Goal: Transaction & Acquisition: Purchase product/service

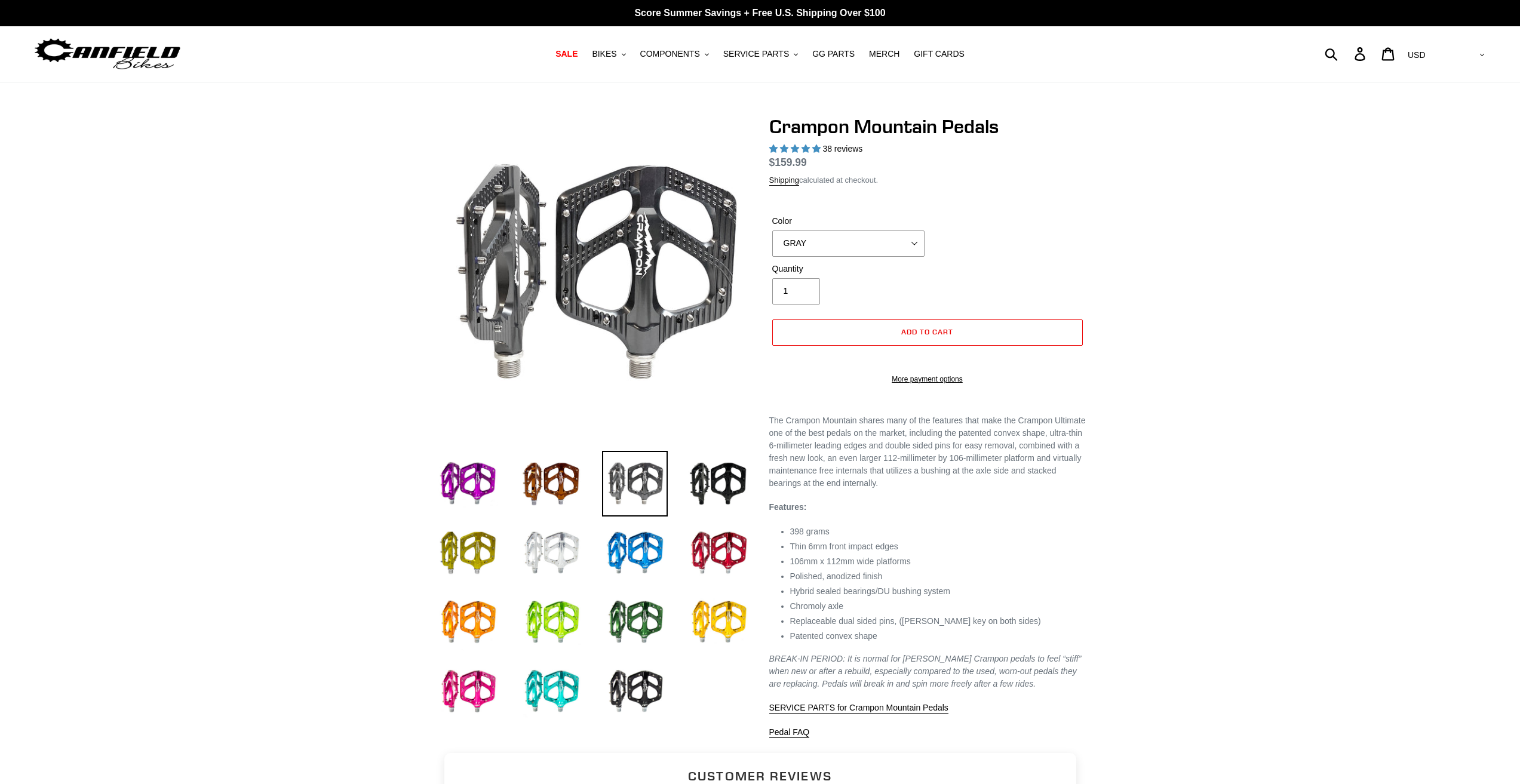
select select "highest-rating"
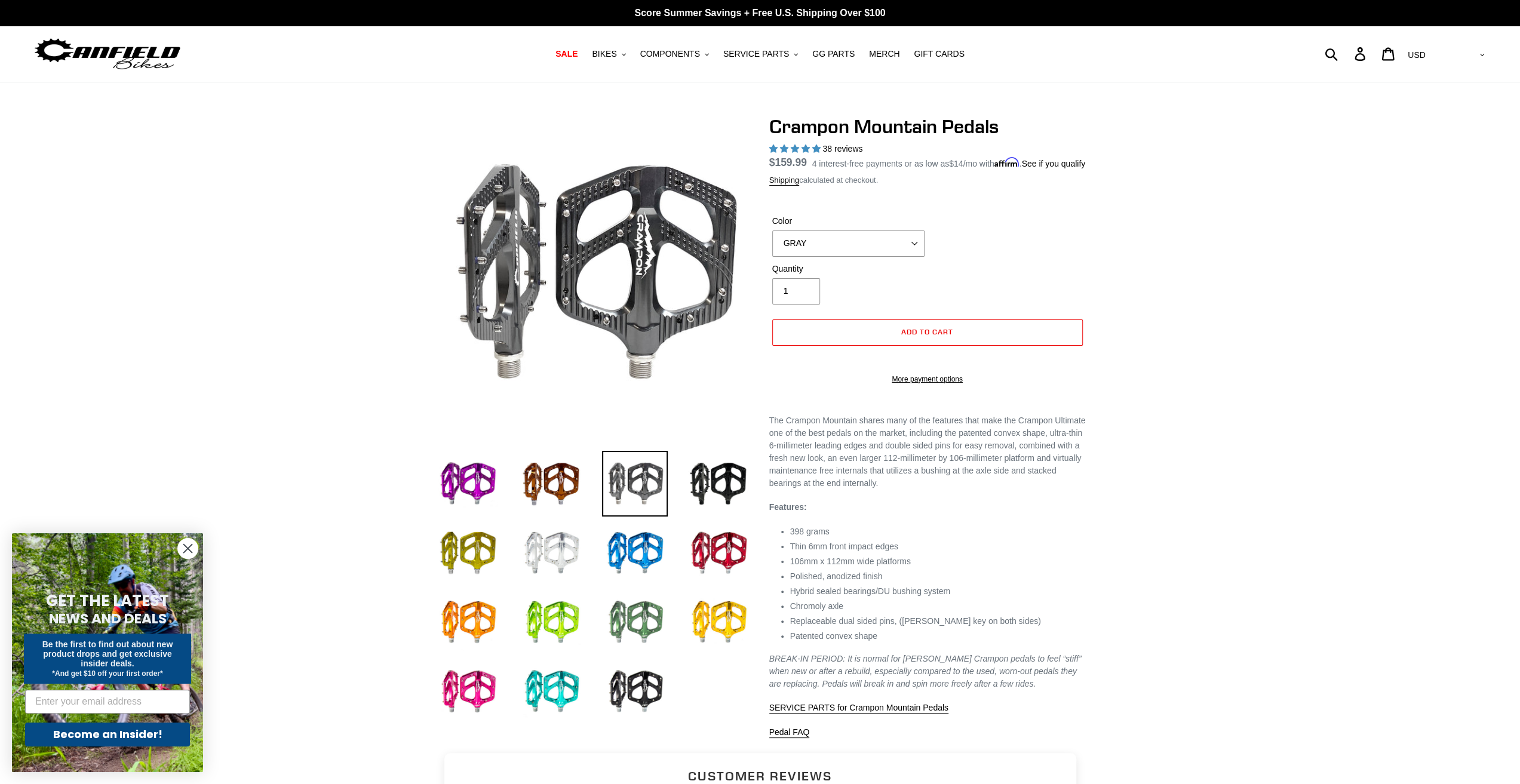
click at [640, 625] on img at bounding box center [635, 622] width 66 height 66
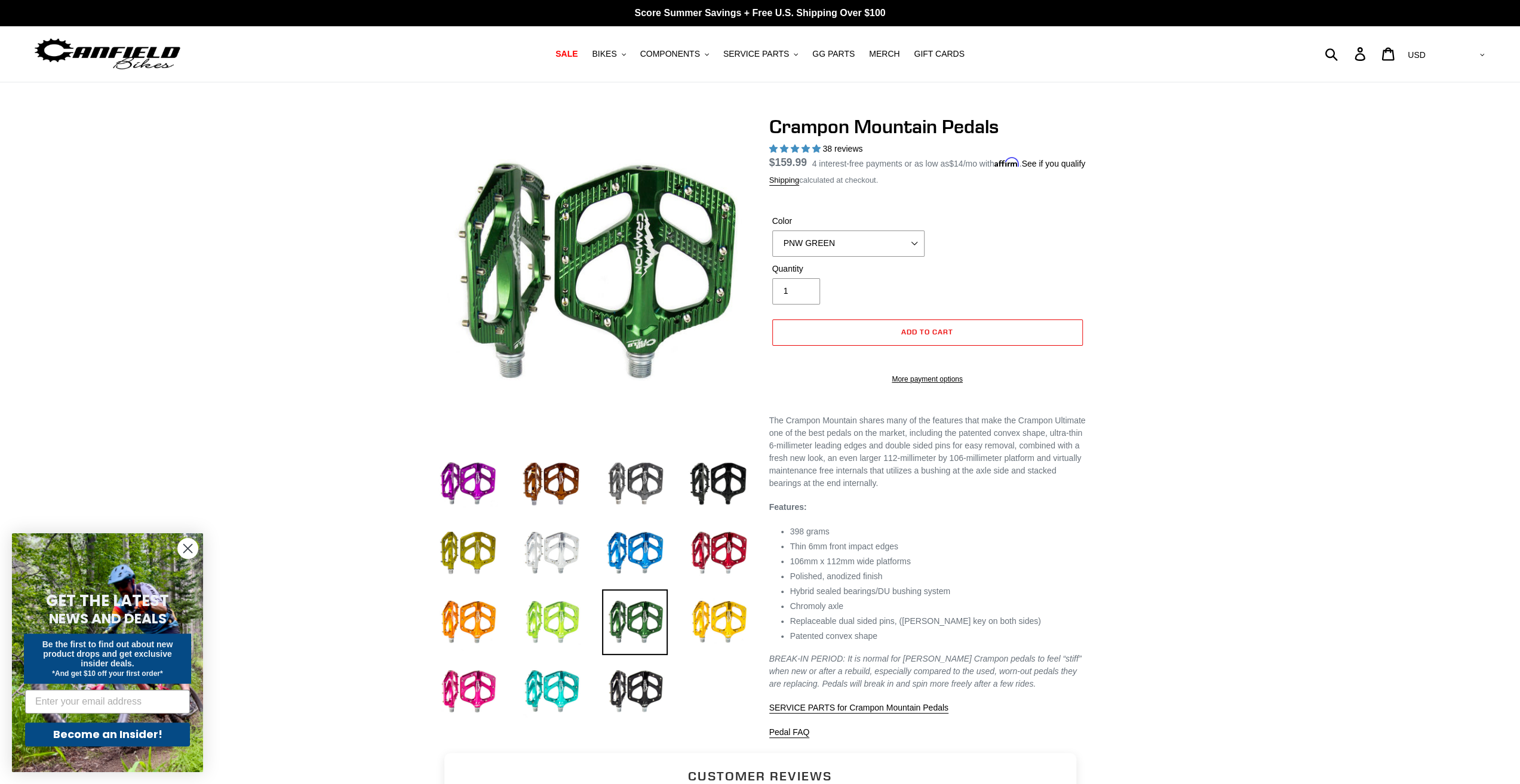
click at [547, 620] on img at bounding box center [551, 622] width 66 height 66
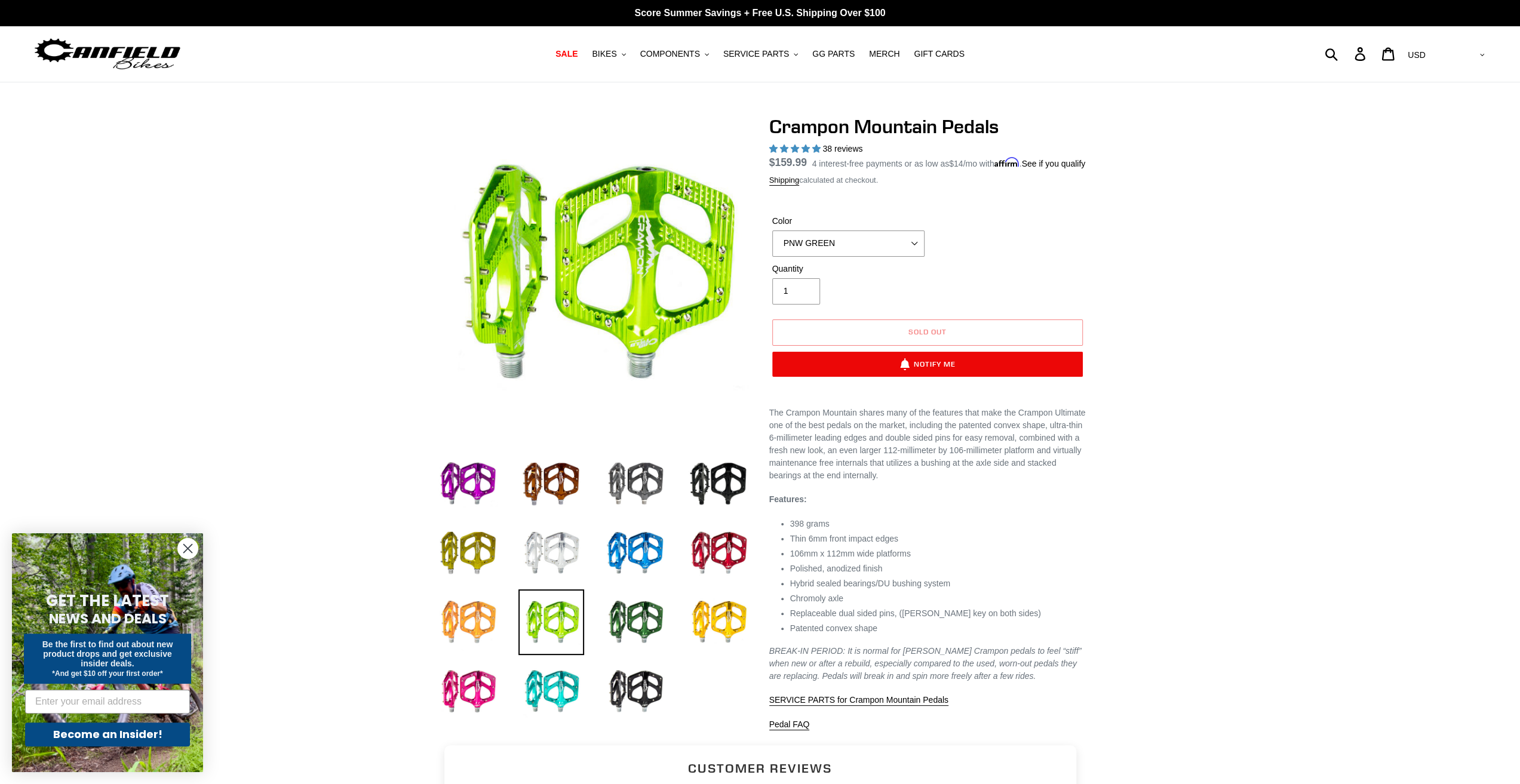
click at [460, 633] on img at bounding box center [467, 622] width 66 height 66
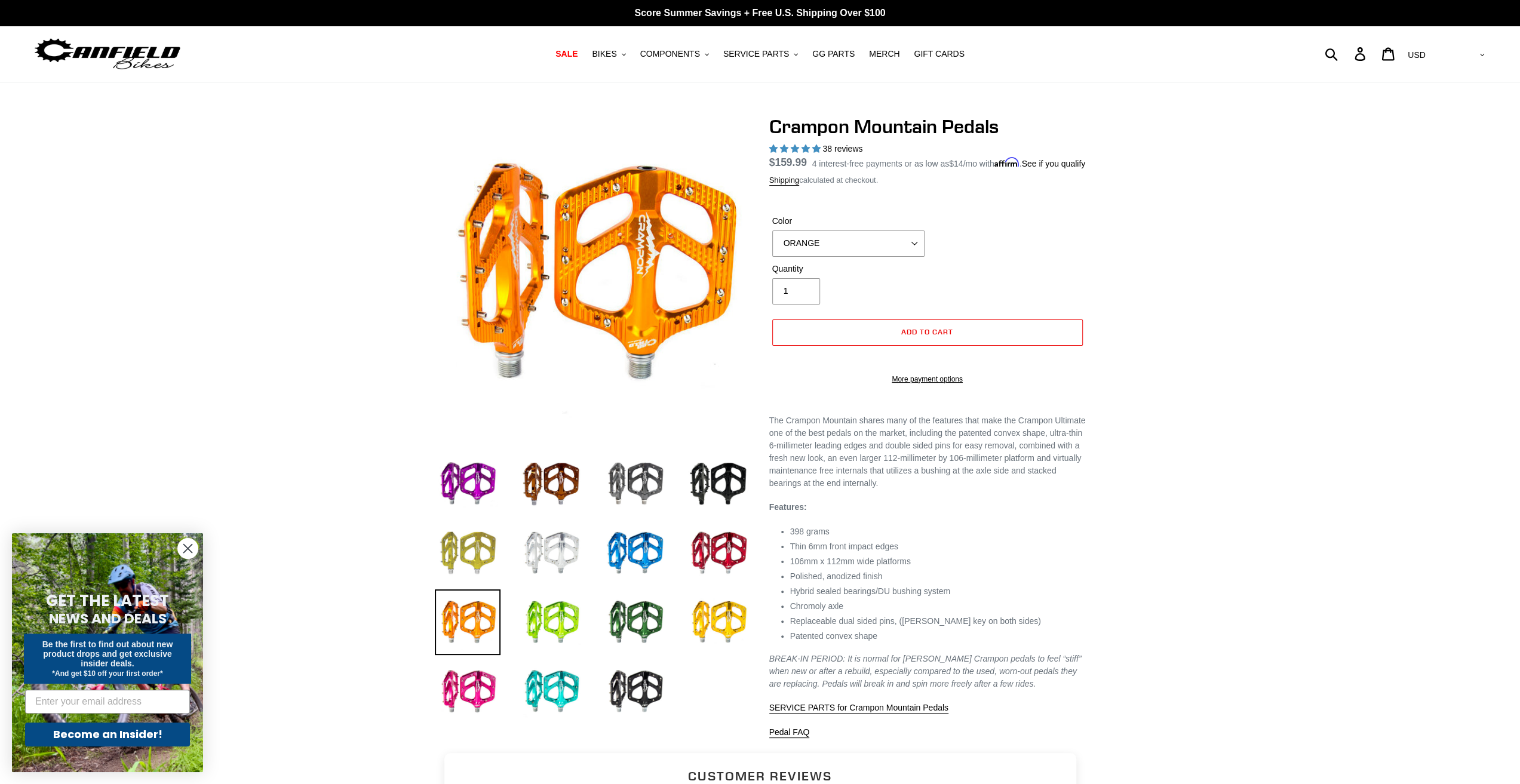
click at [478, 547] on img at bounding box center [467, 552] width 66 height 66
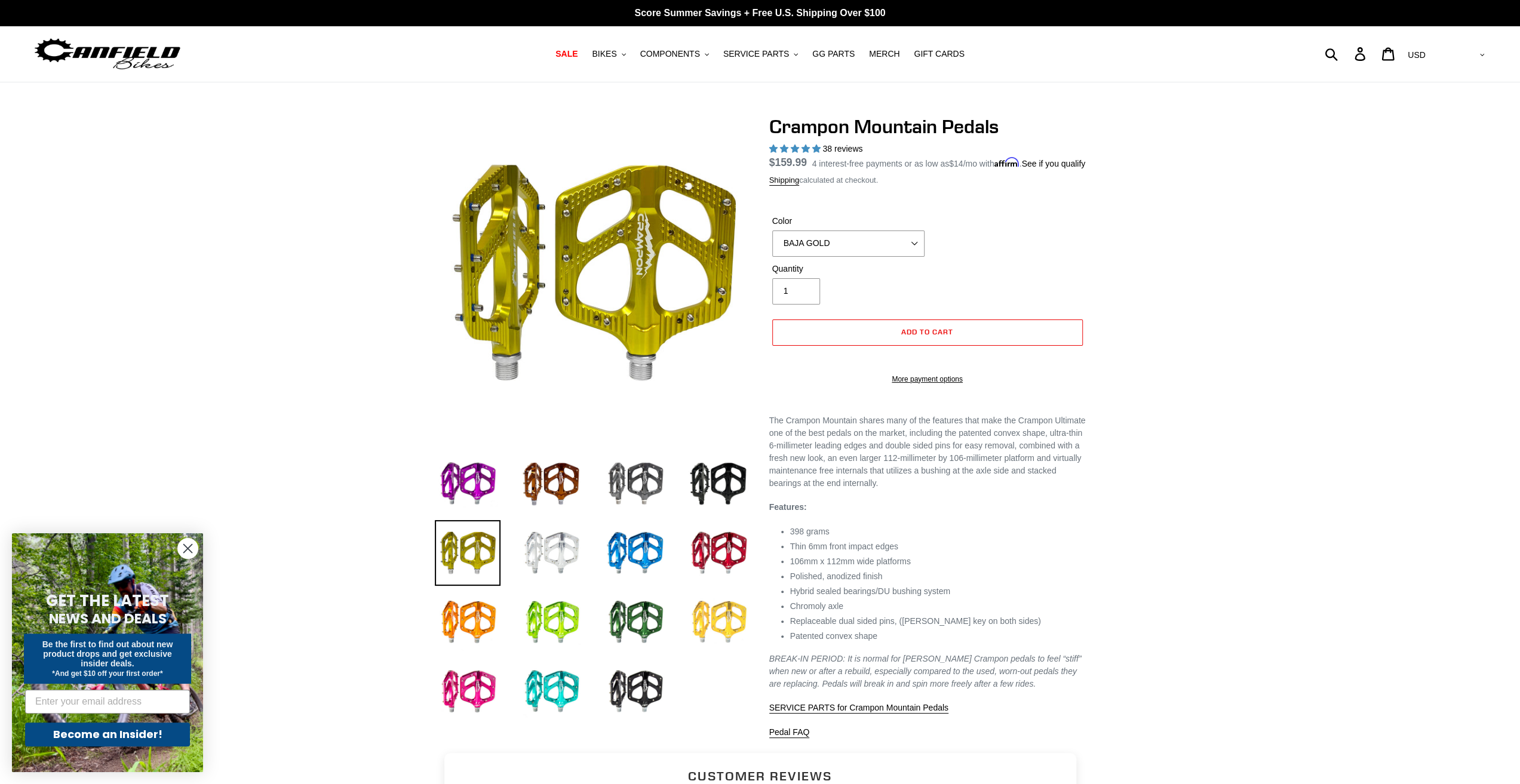
click at [741, 616] on img at bounding box center [718, 622] width 66 height 66
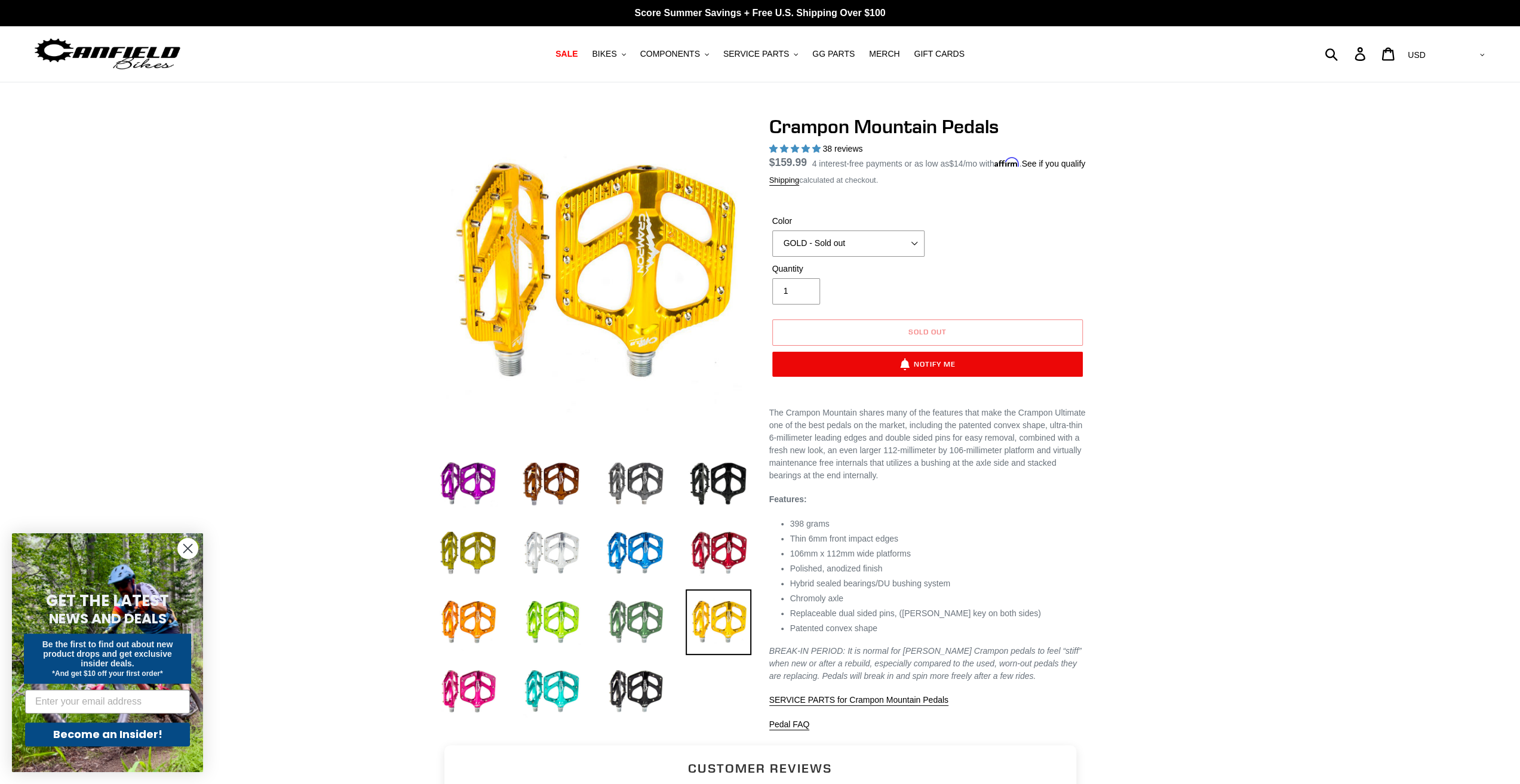
click at [647, 638] on img at bounding box center [635, 622] width 66 height 66
select select "PNW GREEN"
